Goal: Task Accomplishment & Management: Use online tool/utility

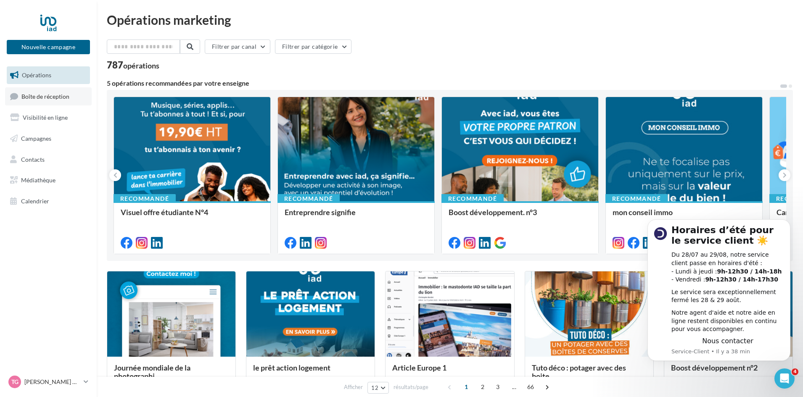
click at [65, 105] on link "Boîte de réception" at bounding box center [48, 96] width 87 height 18
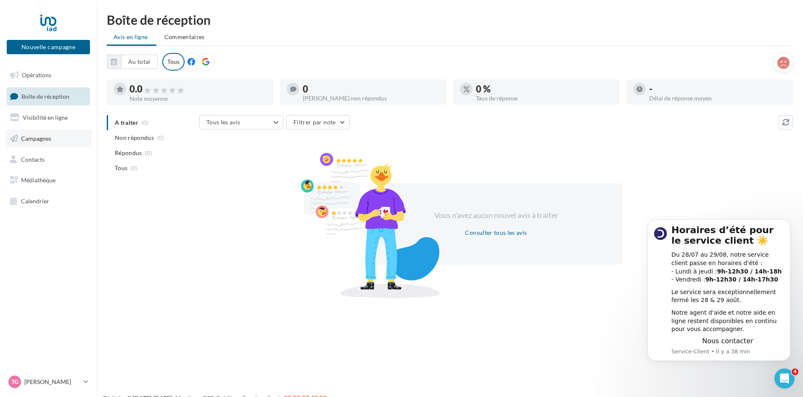
click at [70, 139] on link "Campagnes" at bounding box center [48, 139] width 87 height 18
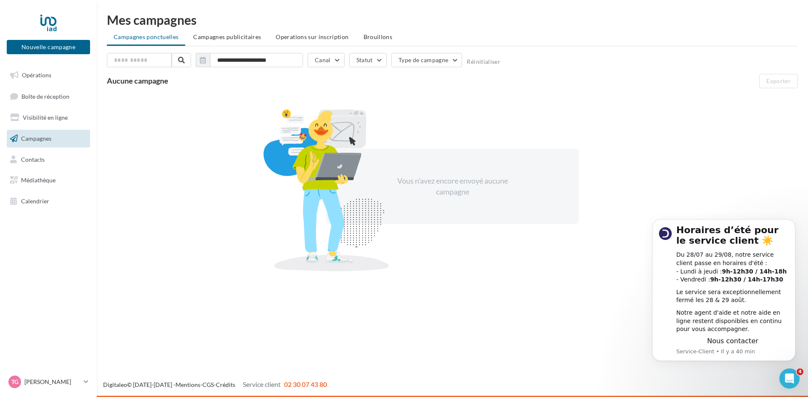
drag, startPoint x: 480, startPoint y: 384, endPoint x: 472, endPoint y: 397, distance: 15.1
click at [480, 385] on div "Digitaleo © 2015-2025 - Mentions - CGS - Crédits Service client 02 30 07 43 80" at bounding box center [452, 385] width 711 height 10
click at [248, 37] on span "Campagnes publicitaires" at bounding box center [227, 36] width 68 height 7
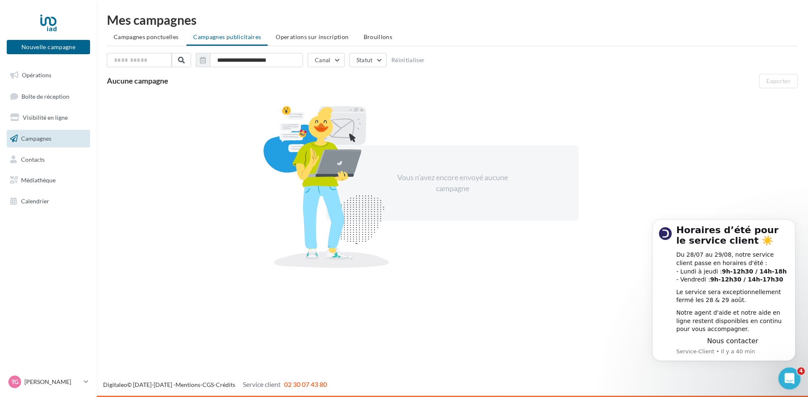
click at [792, 373] on div "Ouvrir le Messenger Intercom" at bounding box center [788, 378] width 28 height 28
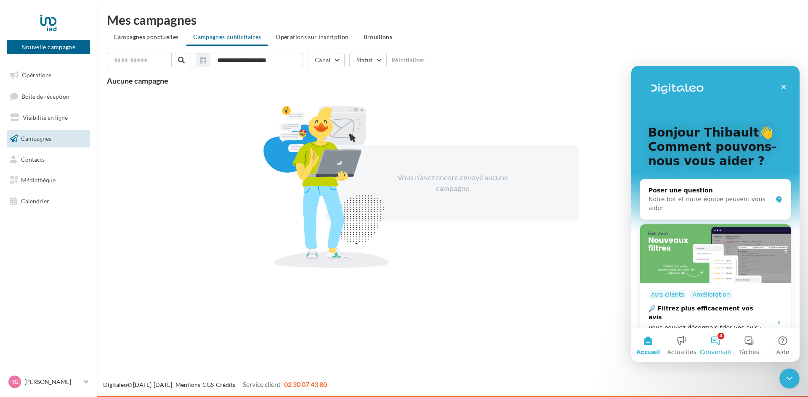
click at [721, 347] on button "4 Conversations" at bounding box center [715, 345] width 34 height 34
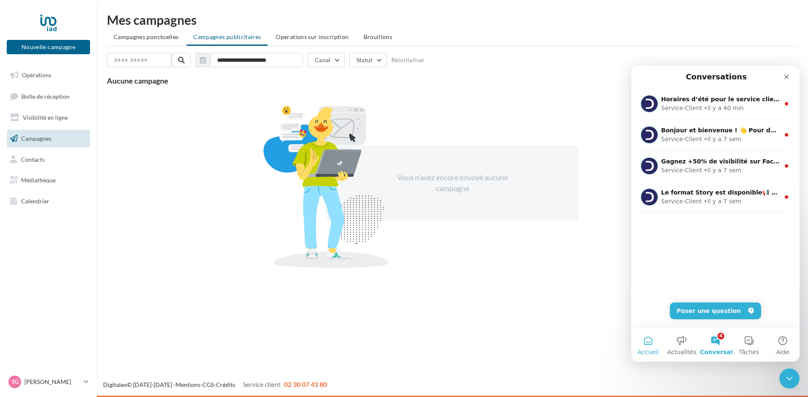
click at [653, 349] on span "Accueil" at bounding box center [647, 352] width 21 height 6
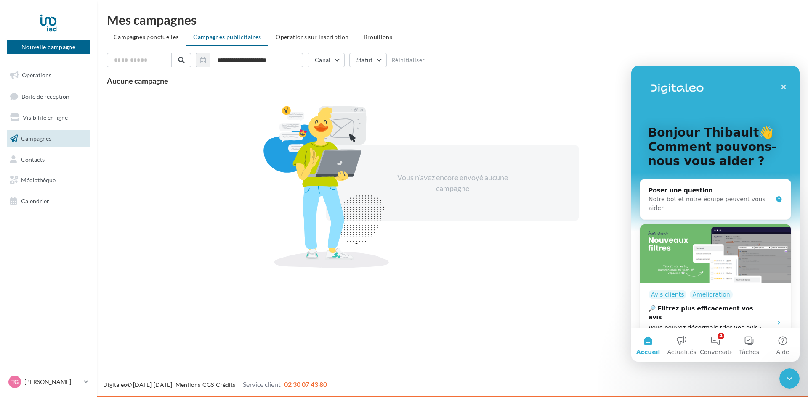
click at [579, 341] on div "Nouvelle campagne Nouvelle campagne Opérations Boîte de réception Visibilité en…" at bounding box center [404, 198] width 808 height 397
drag, startPoint x: 784, startPoint y: 379, endPoint x: 1260, endPoint y: 575, distance: 514.9
click at [783, 379] on icon "Fermer le Messenger Intercom" at bounding box center [788, 378] width 10 height 10
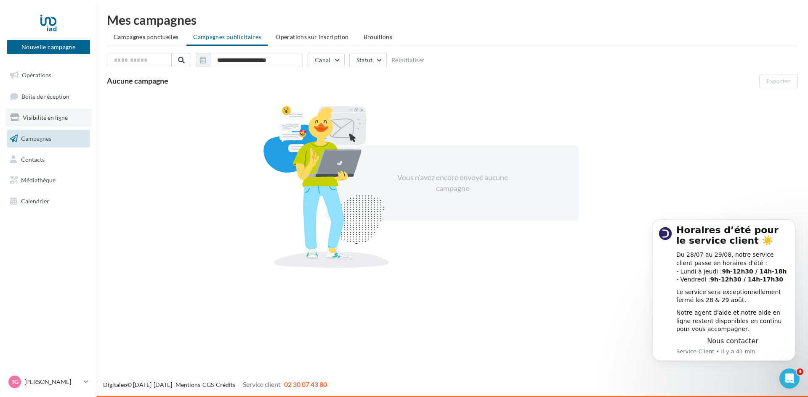
click at [65, 116] on span "Visibilité en ligne" at bounding box center [45, 117] width 45 height 7
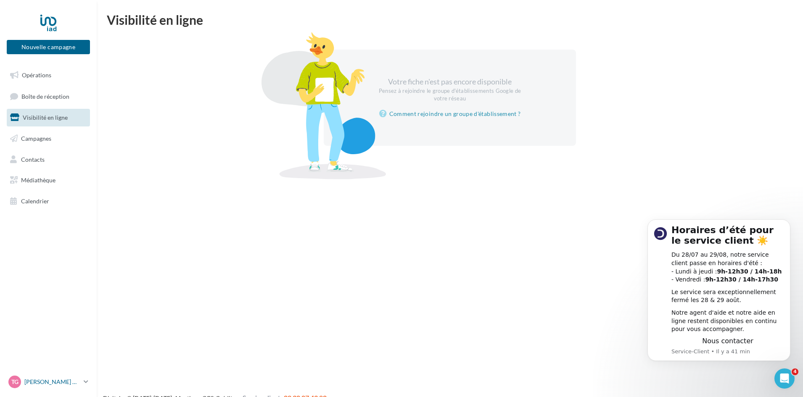
click at [86, 386] on icon at bounding box center [86, 382] width 5 height 7
click at [79, 281] on link "Gérer mon compte" at bounding box center [69, 282] width 125 height 19
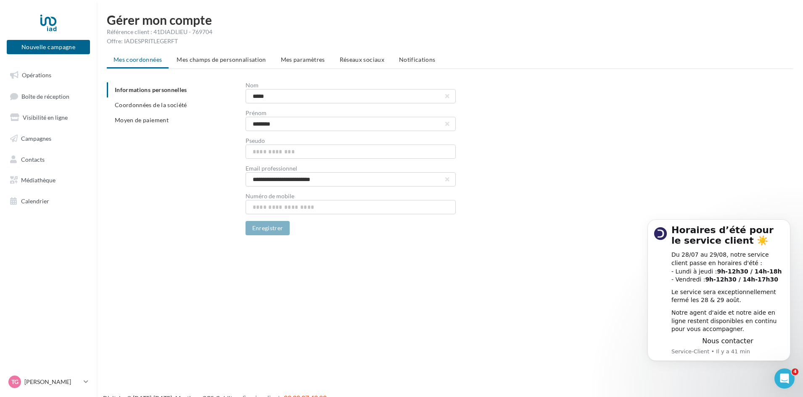
click at [361, 295] on div "Nouvelle campagne Nouvelle campagne Opérations Boîte de réception Visibilité en…" at bounding box center [401, 211] width 803 height 397
click at [346, 58] on span "Réseaux sociaux" at bounding box center [362, 59] width 45 height 7
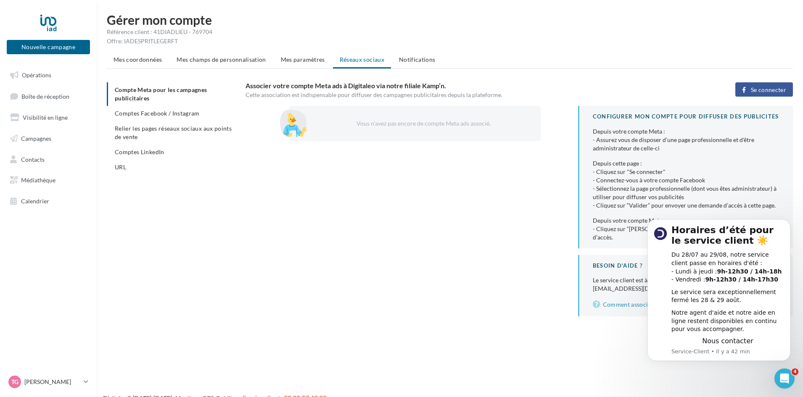
click at [752, 90] on span "Se connecter" at bounding box center [768, 90] width 35 height 7
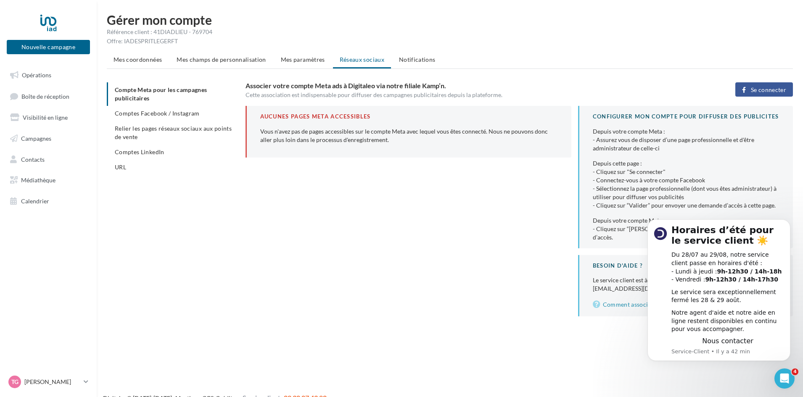
click at [769, 87] on span "Se connecter" at bounding box center [768, 90] width 35 height 7
click at [177, 115] on span "Comptes Facebook / Instagram" at bounding box center [157, 113] width 85 height 7
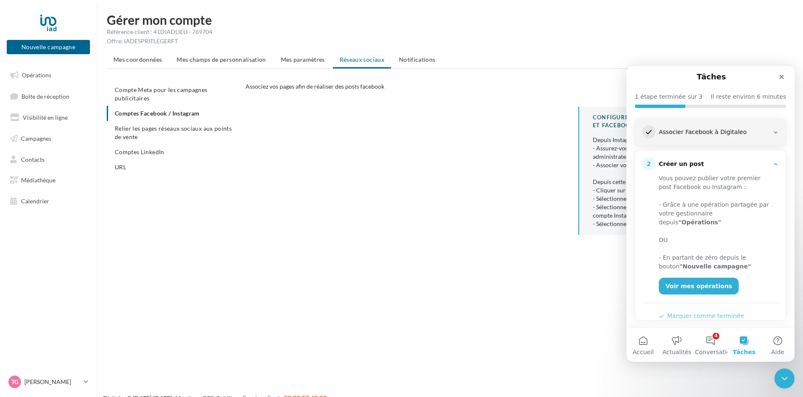
scroll to position [122, 0]
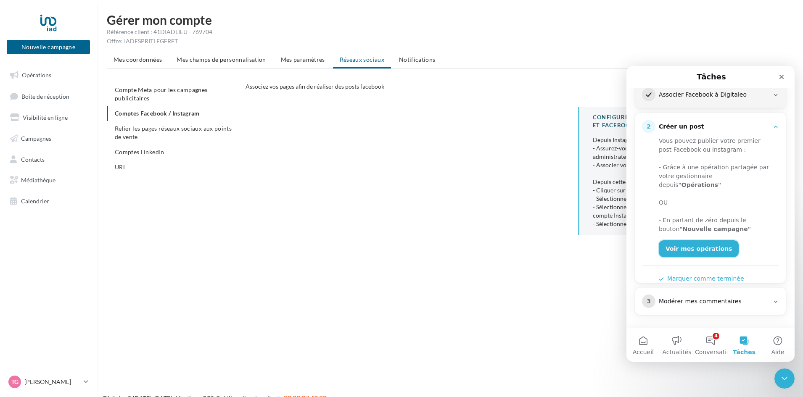
click at [708, 241] on link "Voir mes opérations" at bounding box center [699, 249] width 80 height 17
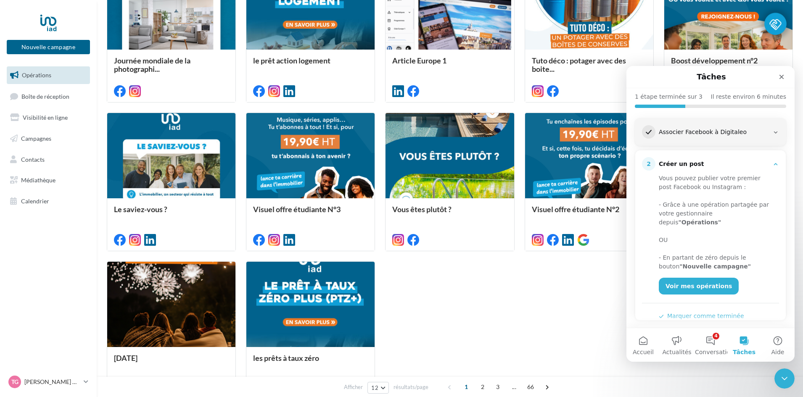
scroll to position [336, 0]
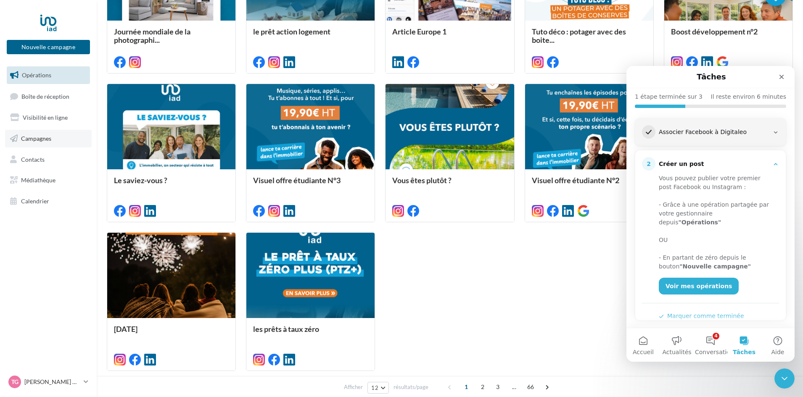
click at [52, 139] on link "Campagnes" at bounding box center [48, 139] width 87 height 18
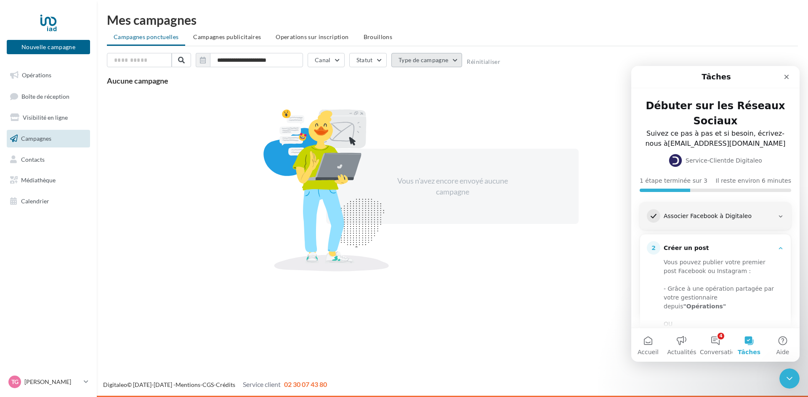
click at [423, 66] on button "Type de campagne" at bounding box center [426, 60] width 71 height 14
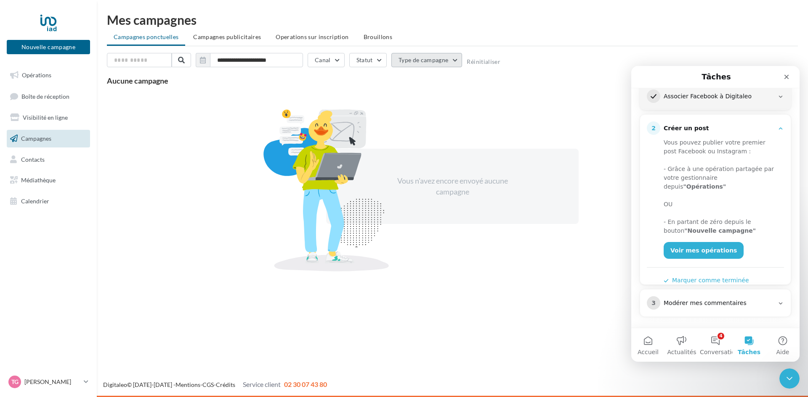
scroll to position [122, 0]
click at [725, 182] on b ""Opérations"" at bounding box center [704, 185] width 43 height 7
click at [551, 298] on div "Nouvelle campagne Nouvelle campagne Opérations Boîte de réception Visibilité en…" at bounding box center [404, 198] width 808 height 397
click at [449, 195] on div "Vous n'avez encore envoyé aucune campagne" at bounding box center [452, 186] width 145 height 21
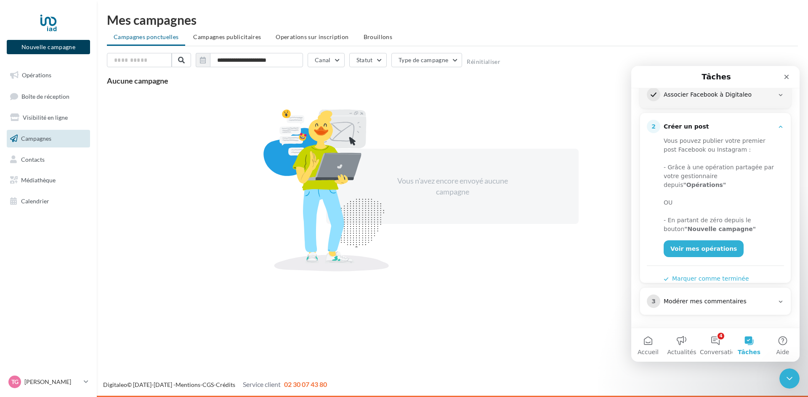
click at [75, 46] on button "Nouvelle campagne" at bounding box center [48, 47] width 83 height 14
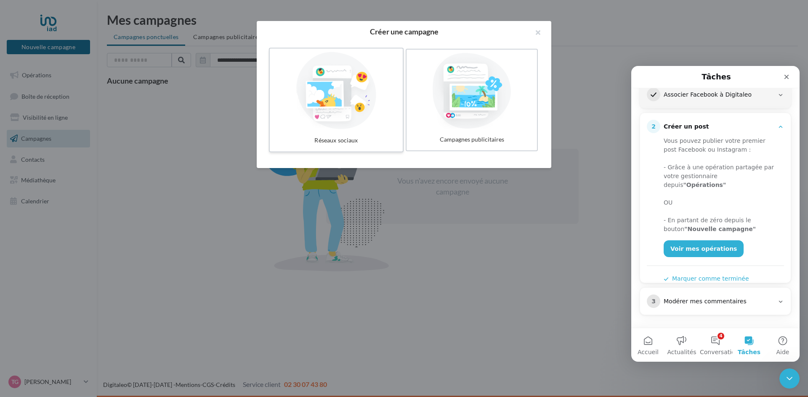
click at [361, 85] on div at bounding box center [336, 90] width 126 height 77
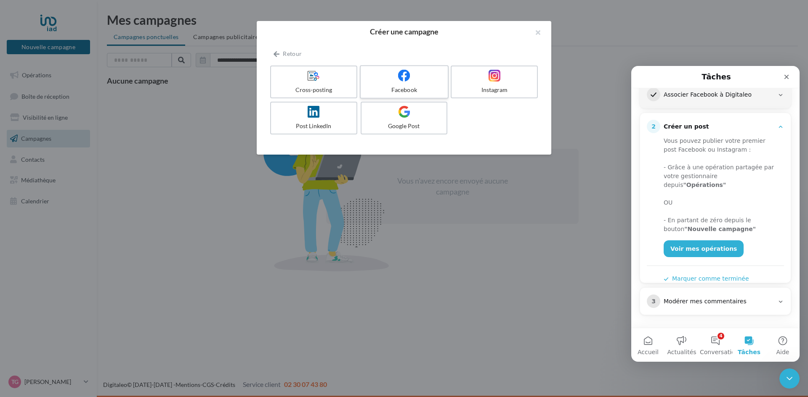
click at [398, 87] on div "Facebook" at bounding box center [404, 90] width 80 height 8
